Goal: Obtain resource: Download file/media

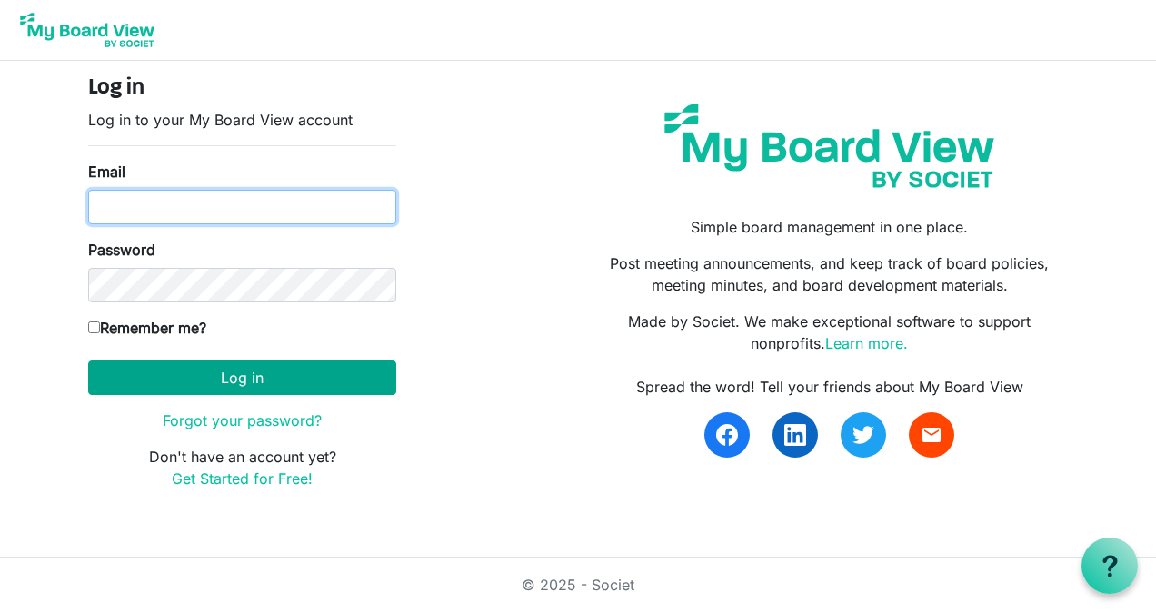
type input "[PERSON_NAME][EMAIL_ADDRESS][PERSON_NAME][PERSON_NAME][DOMAIN_NAME]"
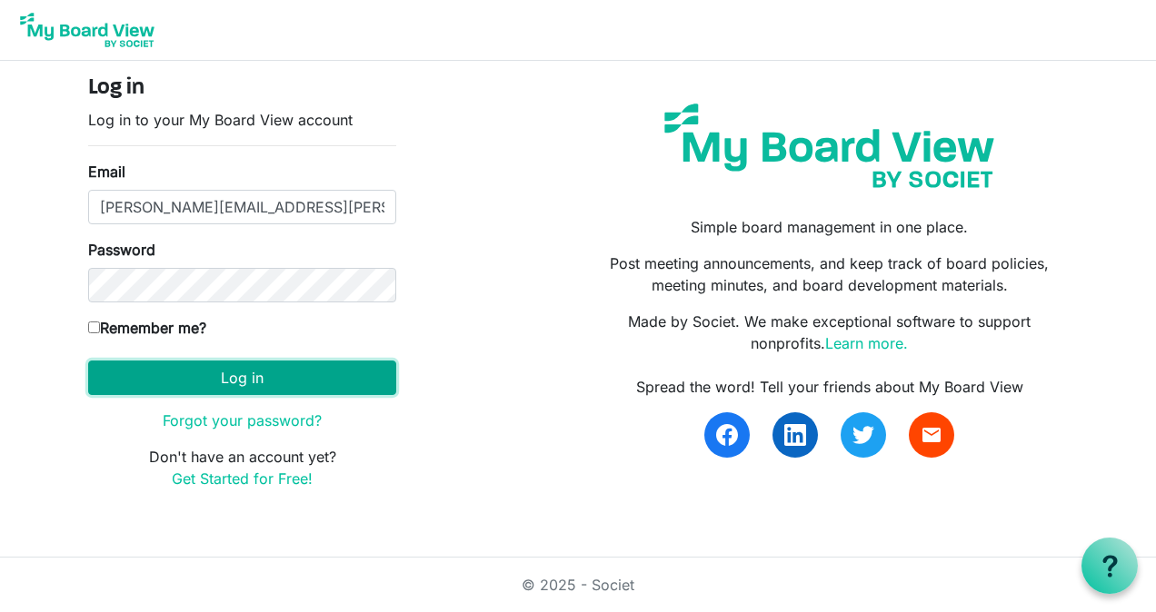
click at [235, 377] on button "Log in" at bounding box center [242, 378] width 308 height 35
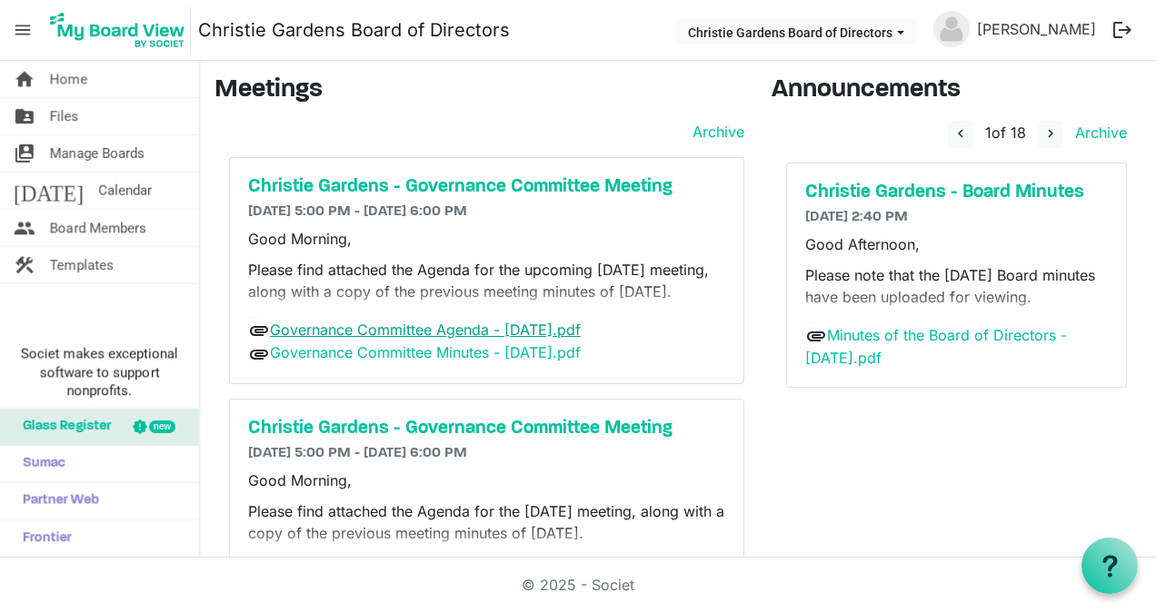
click at [328, 329] on link "Governance Committee Agenda - October 6, 2025.pdf" at bounding box center [425, 330] width 311 height 18
click at [365, 349] on link "Governance Committee Minutes - July 7, 2025.pdf" at bounding box center [425, 352] width 311 height 18
